Goal: Register for event/course

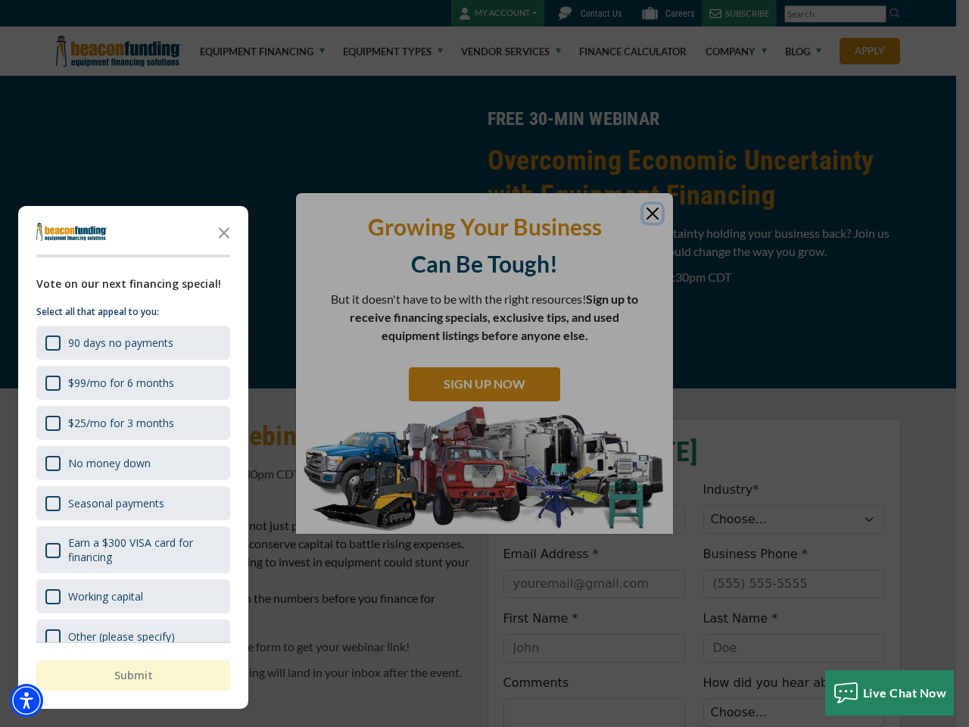
click at [484, 363] on div "button" at bounding box center [484, 363] width 969 height 727
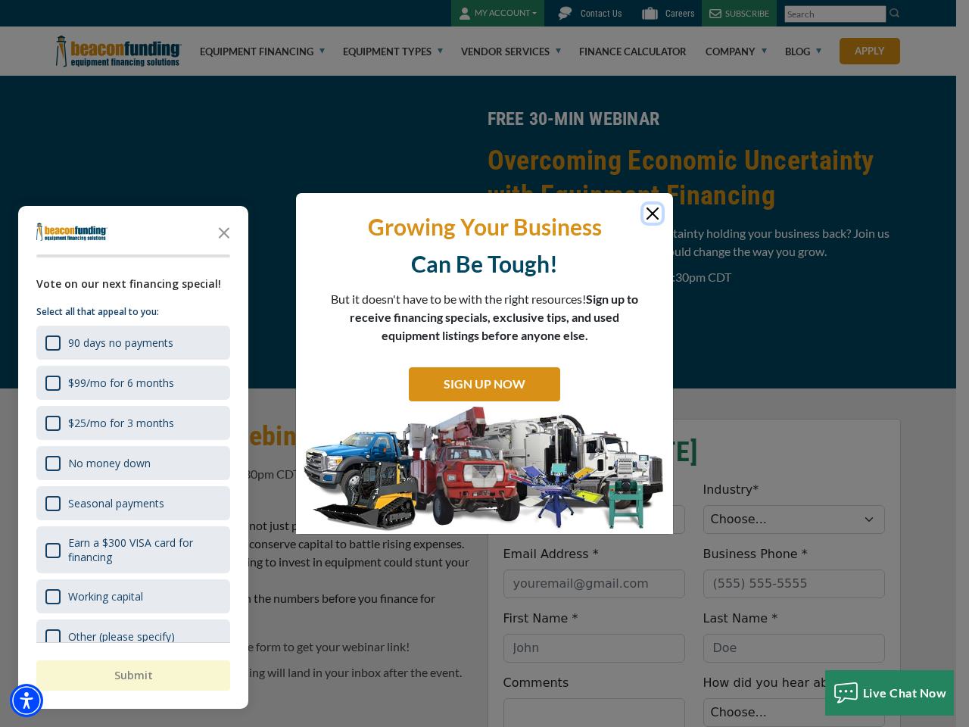
click at [26, 700] on img "Accessibility Menu" at bounding box center [26, 699] width 33 height 33
click at [484, 363] on body "Skip to main content Enable accessibility for low vision Open the accessibility…" at bounding box center [484, 363] width 969 height 727
click at [224, 232] on body "Skip to main content Enable accessibility for low vision Open the accessibility…" at bounding box center [484, 363] width 969 height 727
click at [132, 342] on body "Skip to main content Enable accessibility for low vision Open the accessibility…" at bounding box center [484, 363] width 969 height 727
click at [132, 382] on body "Skip to main content Enable accessibility for low vision Open the accessibility…" at bounding box center [484, 363] width 969 height 727
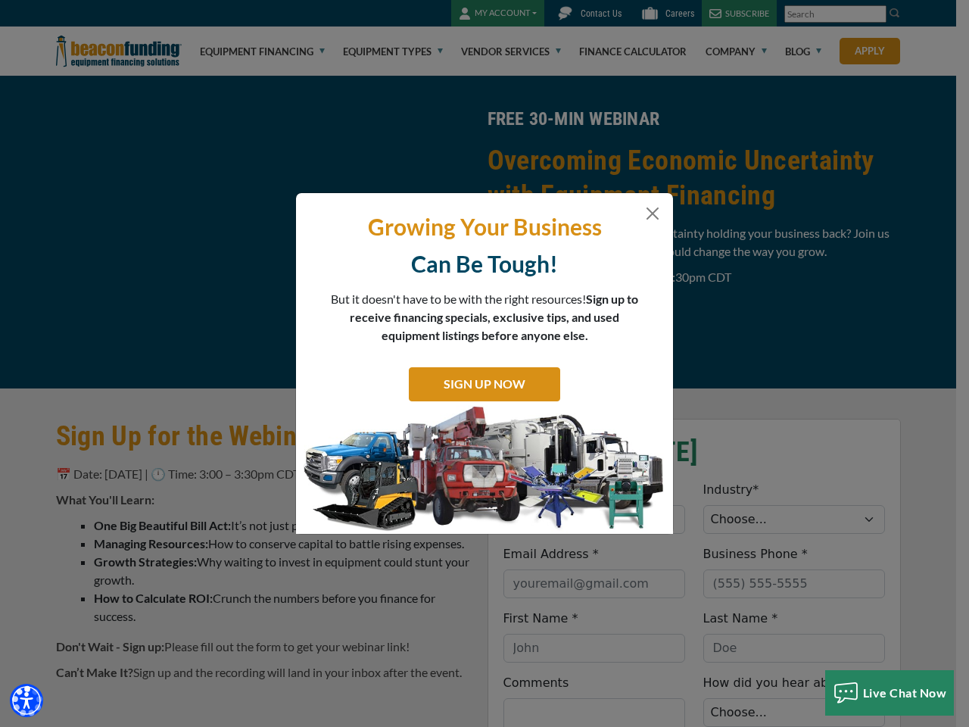
click at [132, 422] on body "Skip to main content Enable accessibility for low vision Open the accessibility…" at bounding box center [484, 363] width 969 height 727
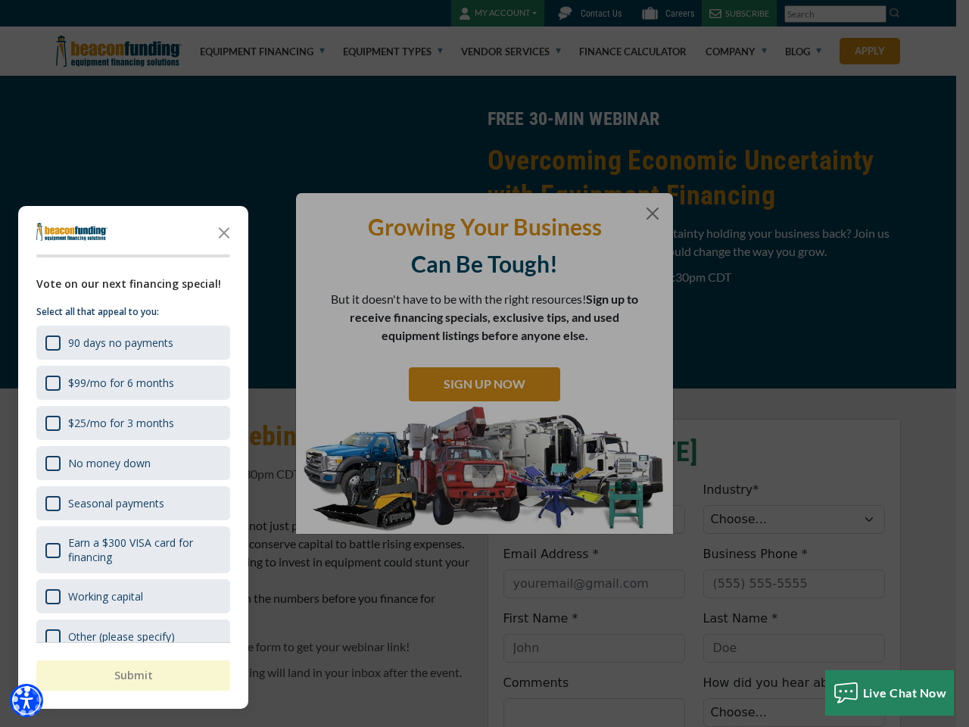
click at [132, 462] on body "Skip to main content Enable accessibility for low vision Open the accessibility…" at bounding box center [484, 363] width 969 height 727
click at [132, 503] on body "Skip to main content Enable accessibility for low vision Open the accessibility…" at bounding box center [484, 363] width 969 height 727
click at [132, 550] on body "Skip to main content Enable accessibility for low vision Open the accessibility…" at bounding box center [484, 363] width 969 height 727
